Goal: Find specific page/section: Find specific page/section

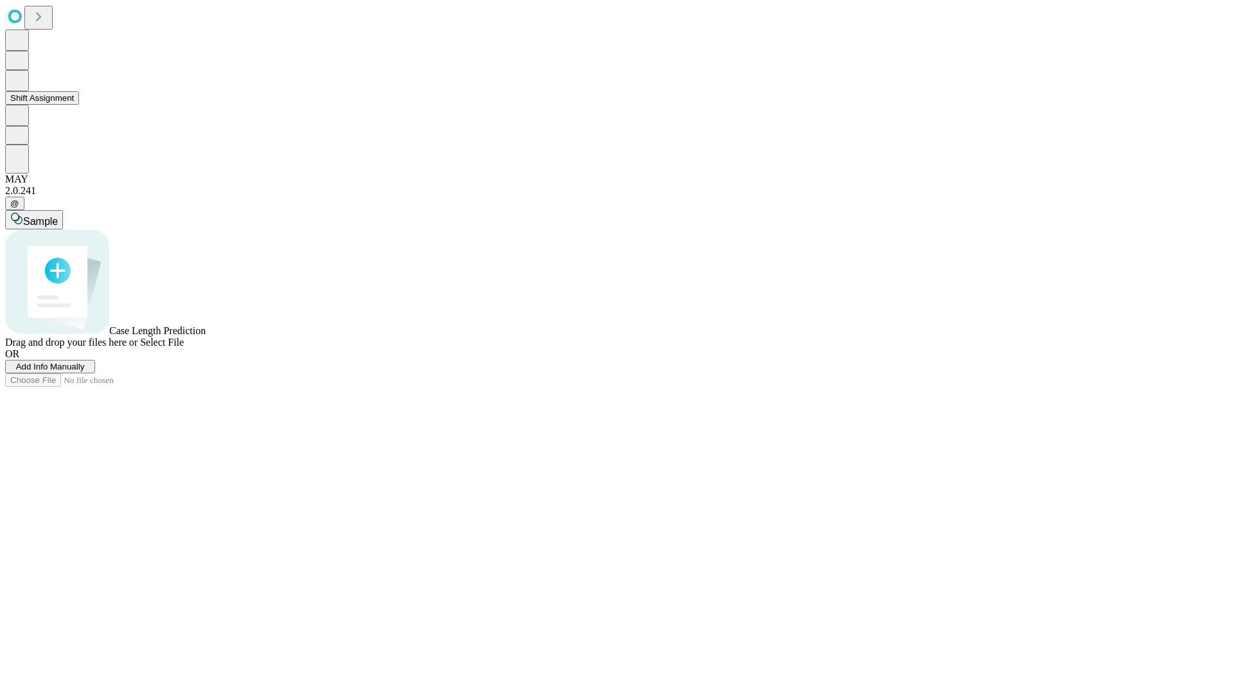
click at [79, 105] on button "Shift Assignment" at bounding box center [42, 97] width 74 height 13
